Goal: Task Accomplishment & Management: Use online tool/utility

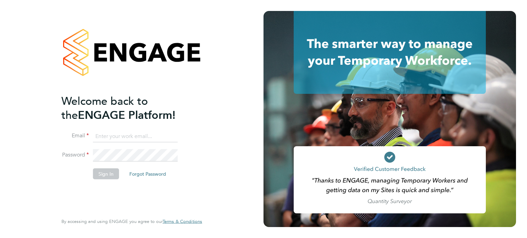
type input "[EMAIL_ADDRESS][PERSON_NAME][PERSON_NAME][DOMAIN_NAME]"
click at [107, 174] on button "Sign In" at bounding box center [106, 173] width 26 height 11
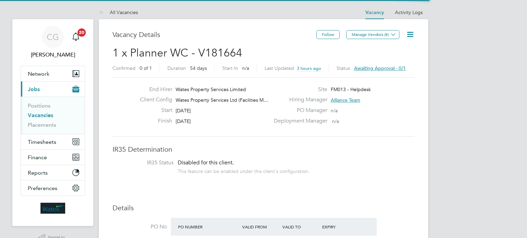
scroll to position [12, 107]
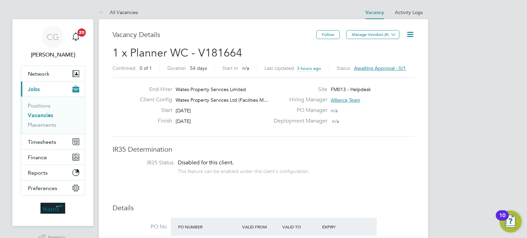
click at [377, 69] on span "Awaiting approval - 0/1" at bounding box center [380, 68] width 52 height 6
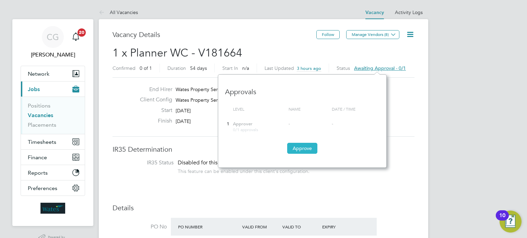
click at [309, 150] on button "Approve" at bounding box center [302, 148] width 30 height 11
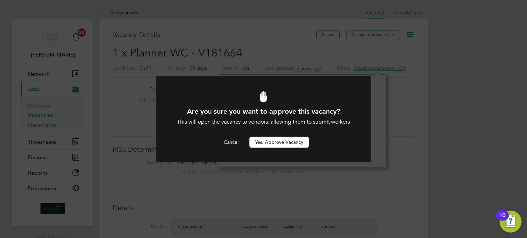
click at [276, 139] on button "Yes, Approve Vacancy" at bounding box center [278, 142] width 59 height 11
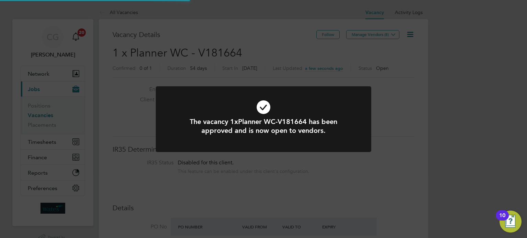
scroll to position [12, 107]
